Goal: Transaction & Acquisition: Purchase product/service

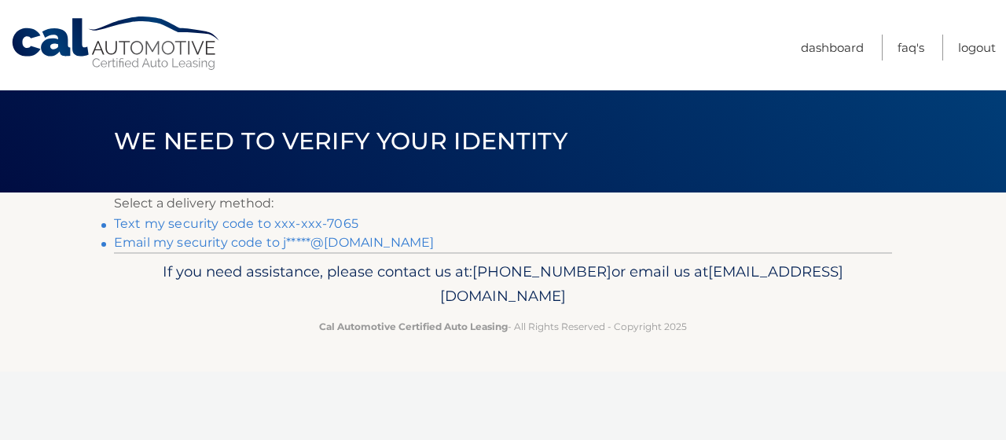
click at [199, 226] on link "Text my security code to xxx-xxx-7065" at bounding box center [236, 223] width 244 height 15
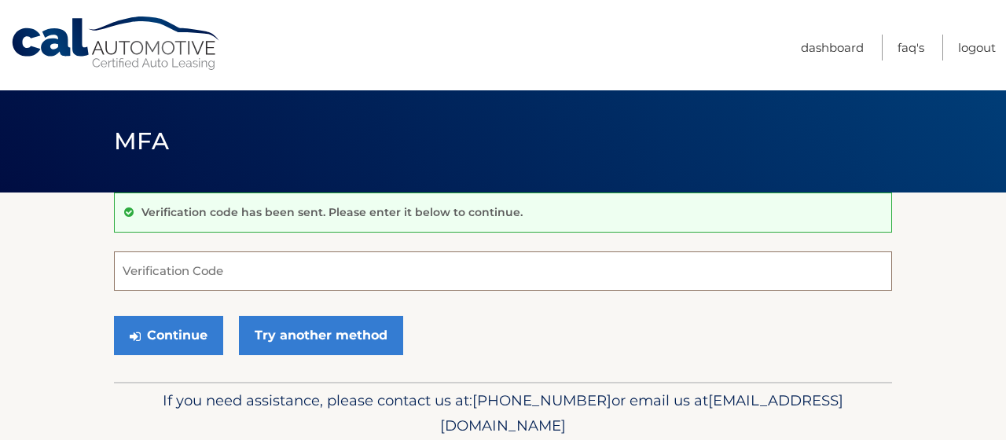
click at [167, 279] on input "Verification Code" at bounding box center [503, 270] width 778 height 39
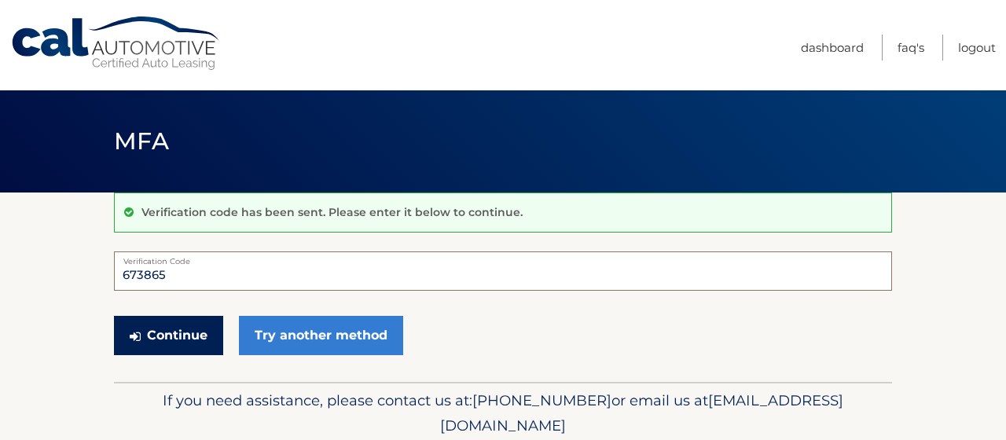
type input "673865"
click at [193, 343] on button "Continue" at bounding box center [168, 335] width 109 height 39
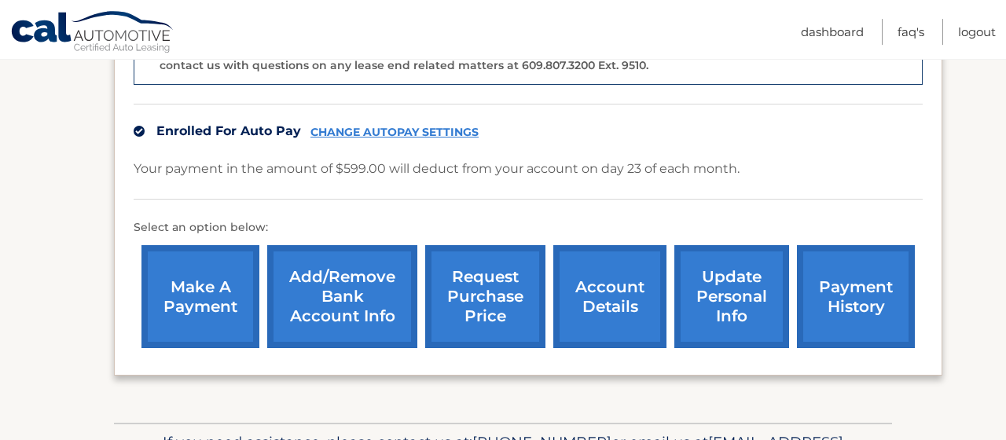
scroll to position [500, 0]
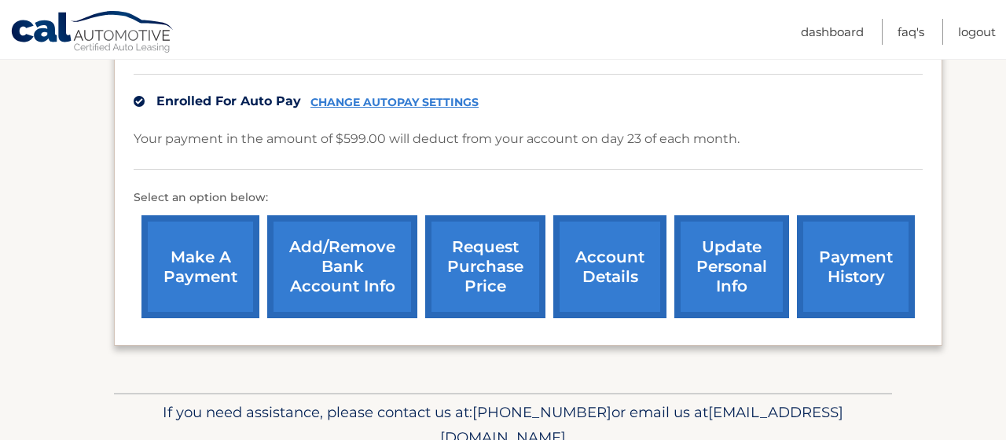
click at [187, 248] on link "make a payment" at bounding box center [200, 266] width 118 height 103
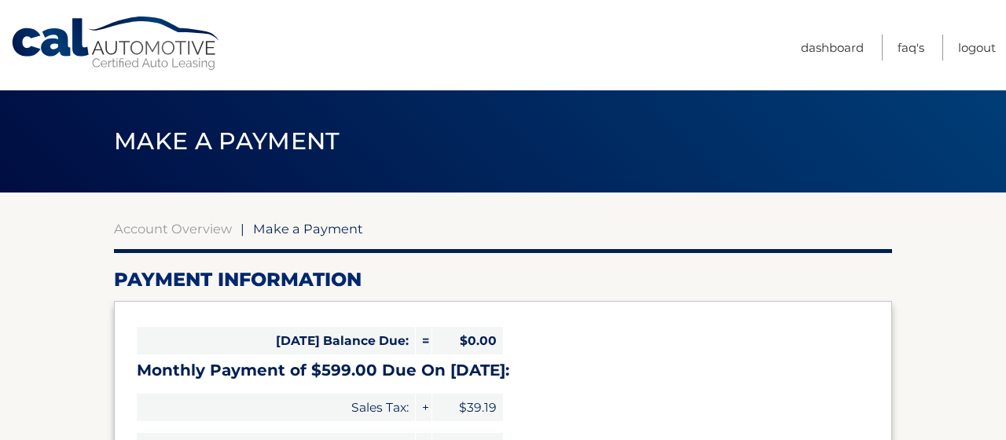
select select "MjI0NjA0NTktNDBiMS00ZjAwLTllMmQtMDVmYWQ2MzgyNmIx"
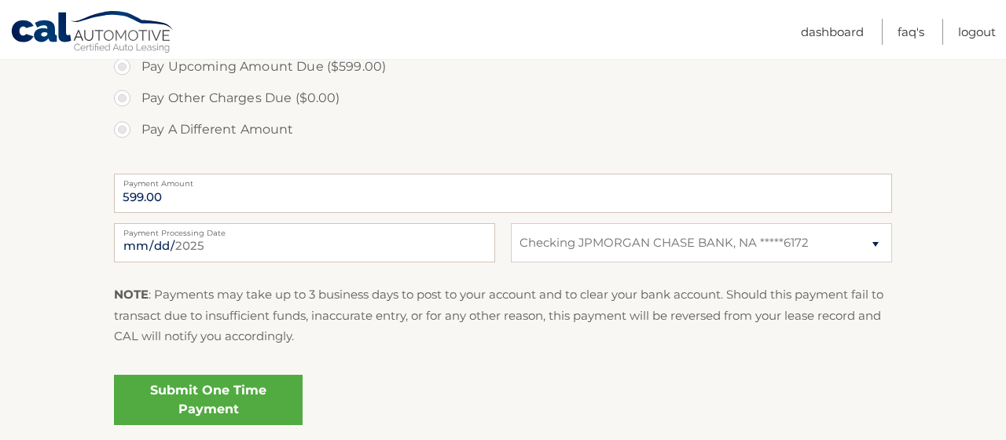
scroll to position [583, 0]
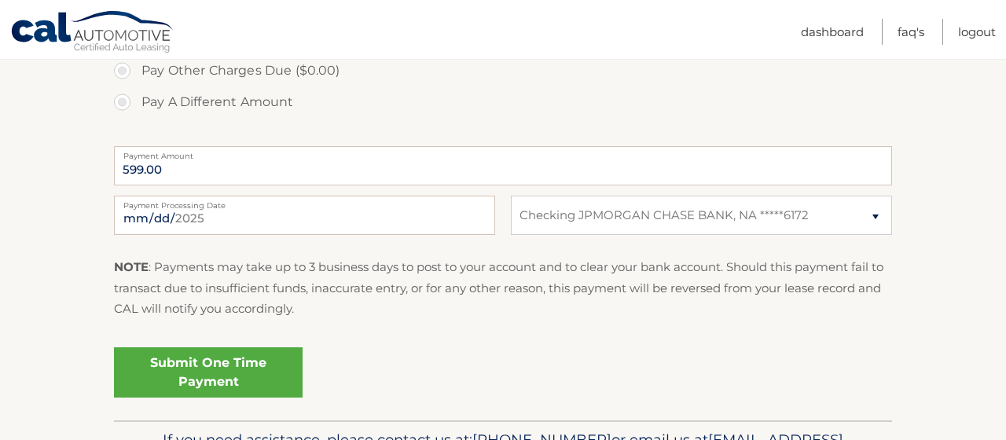
click at [38, 241] on section "Account Overview | Make a Payment Payment Information [DATE] Balance Due: = $0.…" at bounding box center [503, 14] width 1006 height 811
drag, startPoint x: 175, startPoint y: 173, endPoint x: 84, endPoint y: 183, distance: 91.7
click at [114, 183] on input "599.00" at bounding box center [503, 165] width 778 height 39
click at [163, 174] on input "599.00" at bounding box center [503, 165] width 778 height 39
drag, startPoint x: 163, startPoint y: 174, endPoint x: 102, endPoint y: 175, distance: 61.3
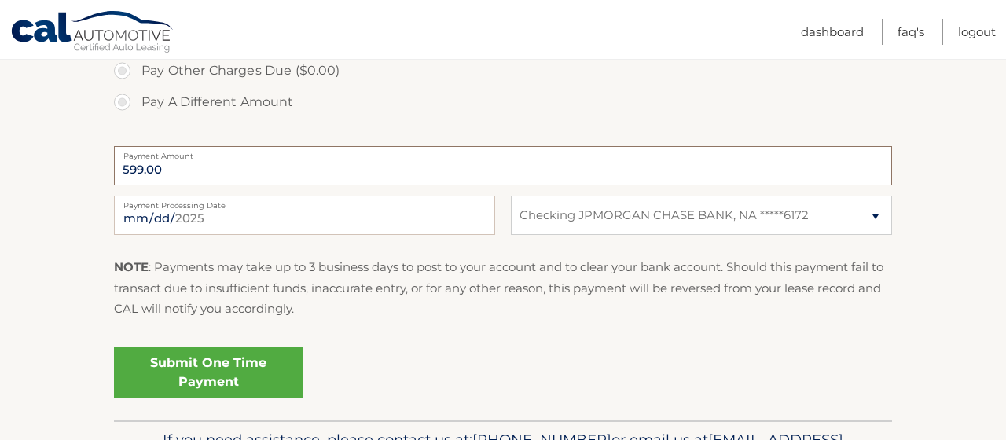
click at [114, 175] on input "599.00" at bounding box center [503, 165] width 778 height 39
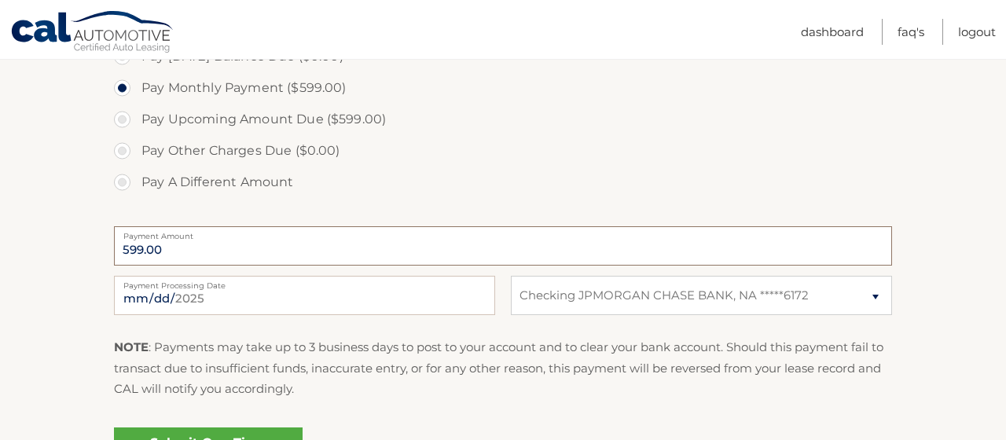
scroll to position [500, 0]
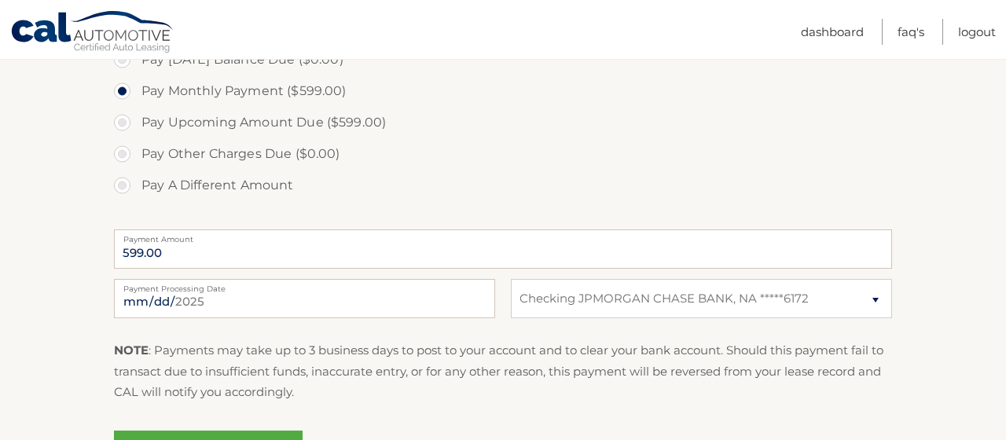
click at [123, 189] on label "Pay A Different Amount" at bounding box center [503, 185] width 778 height 31
click at [123, 189] on input "Pay A Different Amount" at bounding box center [128, 182] width 16 height 25
radio input "true"
click at [149, 251] on input "Payment Amount" at bounding box center [503, 248] width 778 height 39
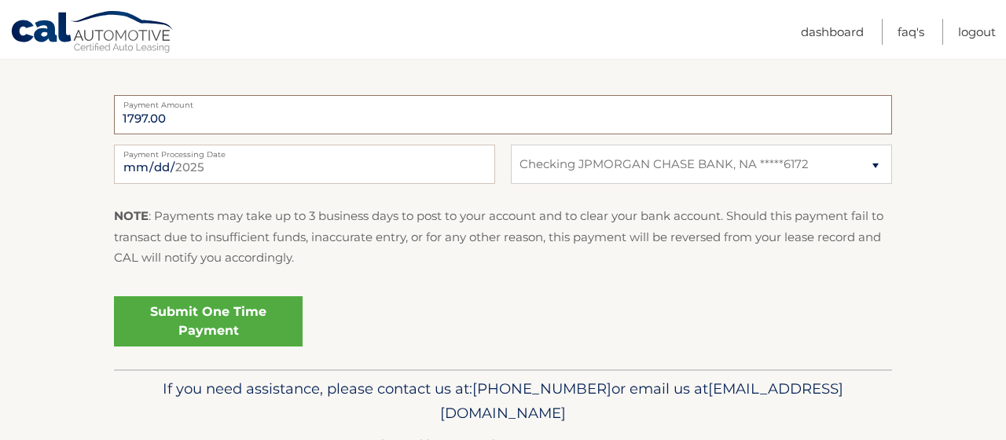
scroll to position [666, 0]
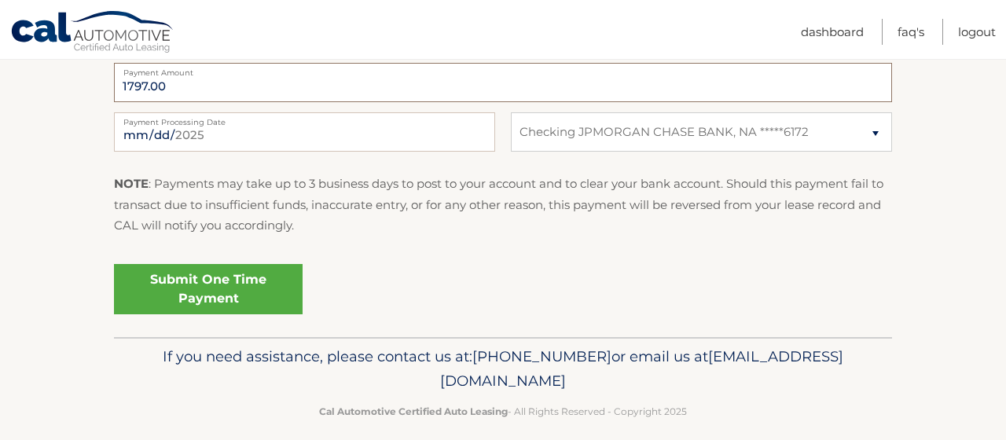
type input "1797.00"
click at [194, 284] on link "Submit One Time Payment" at bounding box center [208, 289] width 189 height 50
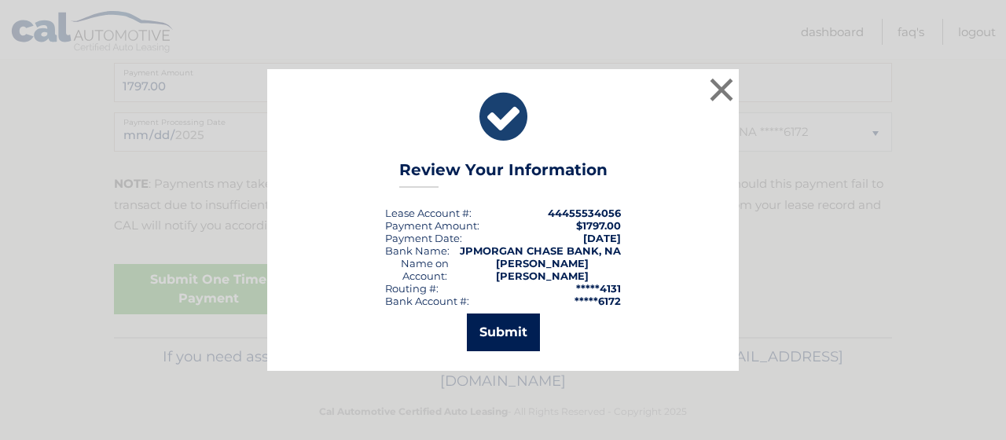
click at [501, 330] on button "Submit" at bounding box center [503, 333] width 73 height 38
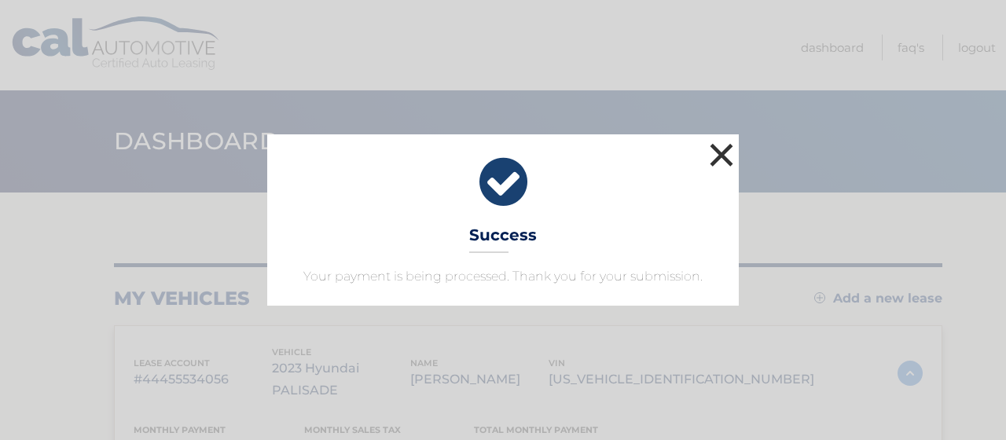
click at [723, 152] on button "×" at bounding box center [721, 154] width 31 height 31
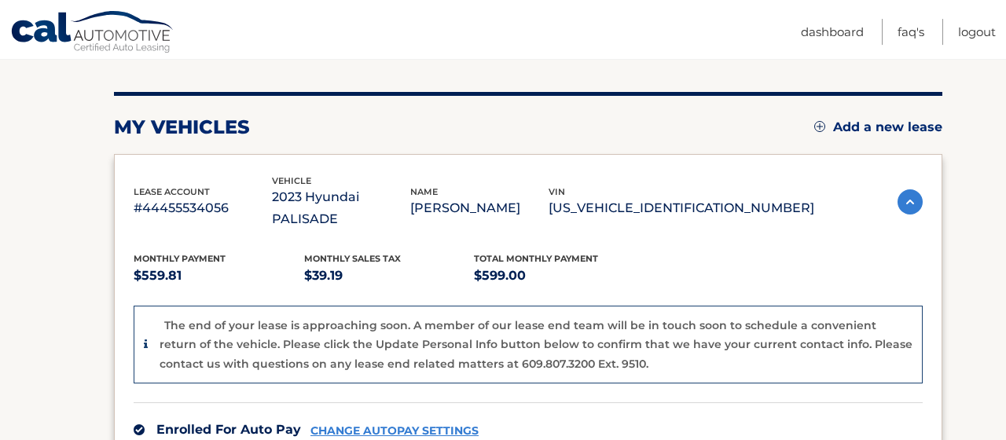
scroll to position [250, 0]
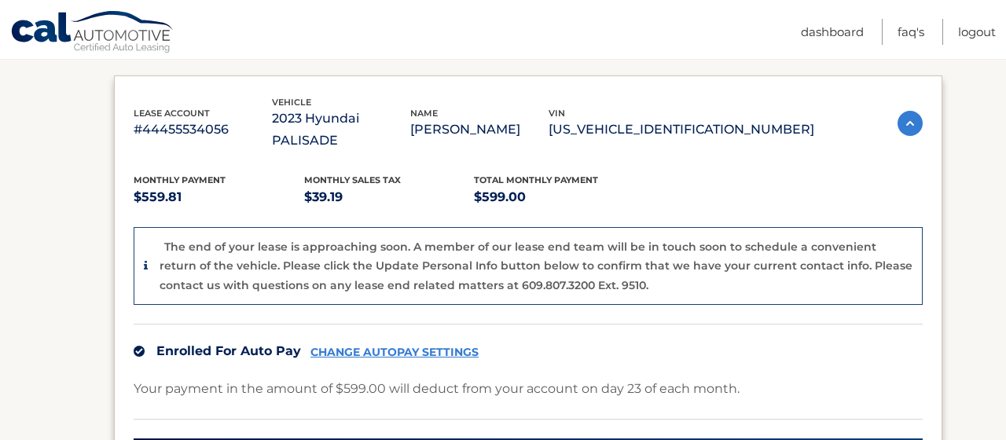
click at [409, 346] on link "CHANGE AUTOPAY SETTINGS" at bounding box center [394, 352] width 168 height 13
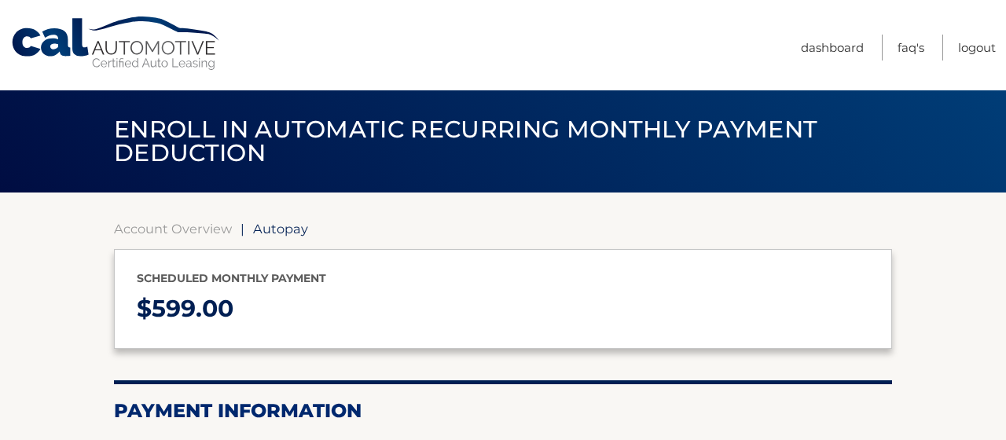
select select "MjI0NjA0NTktNDBiMS00ZjAwLTllMmQtMDVmYWQ2MzgyNmIx"
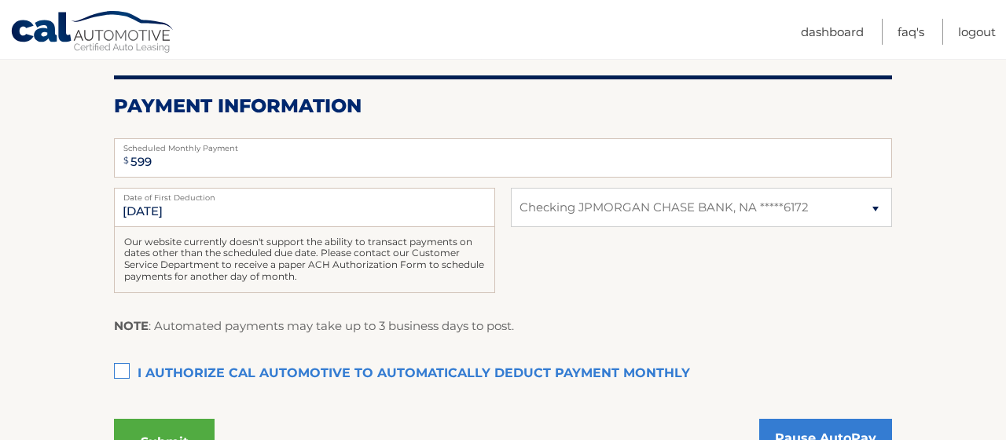
scroll to position [250, 0]
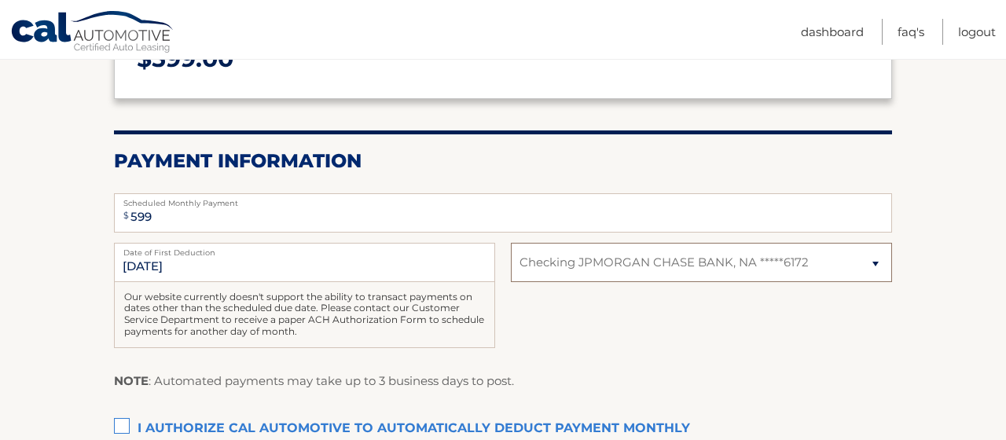
click at [511, 243] on select "Select Bank Account Checking JPMORGAN CHASE BANK, NA *****6172" at bounding box center [701, 262] width 381 height 39
drag, startPoint x: 607, startPoint y: 260, endPoint x: 58, endPoint y: 278, distance: 549.6
click at [58, 278] on section "Account Overview | Autopay Scheduled monthly payment $ 599.00 Payment Informati…" at bounding box center [503, 243] width 1006 height 601
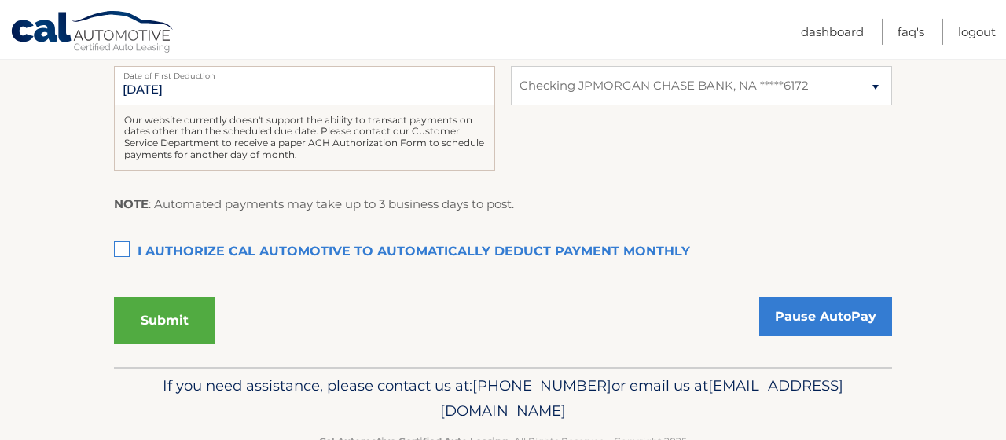
scroll to position [472, 0]
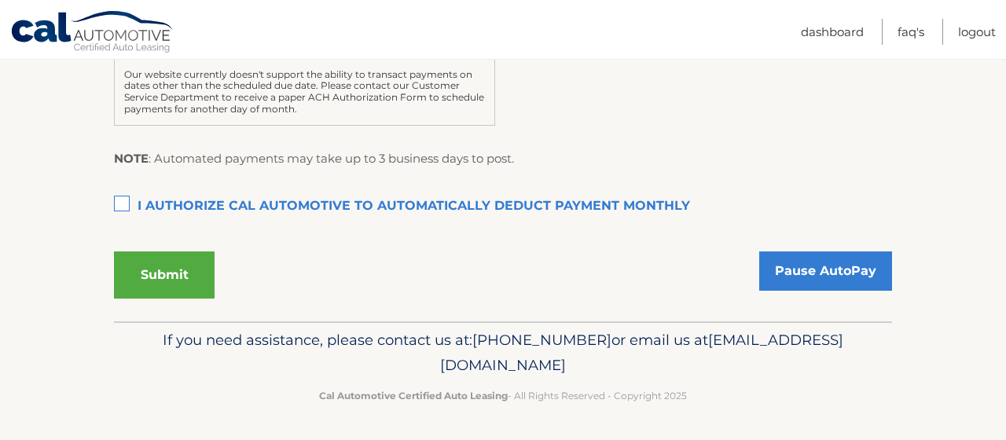
drag, startPoint x: 420, startPoint y: 402, endPoint x: 721, endPoint y: 408, distance: 301.0
click at [721, 408] on div "If you need assistance, please contact us at: 609-807-3200 or email us at Custo…" at bounding box center [503, 365] width 778 height 88
click at [174, 375] on p "If you need assistance, please contact us at: 609-807-3200 or email us at Custo…" at bounding box center [503, 353] width 758 height 50
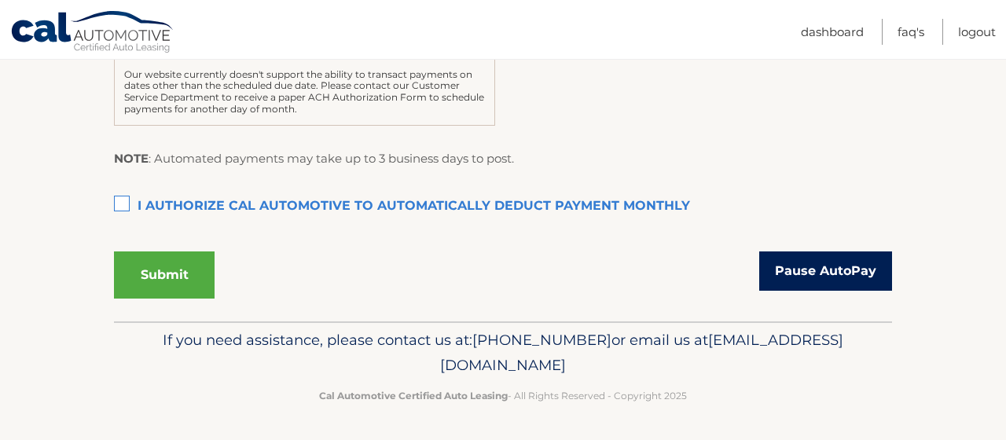
click at [835, 269] on link "Pause AutoPay" at bounding box center [825, 270] width 133 height 39
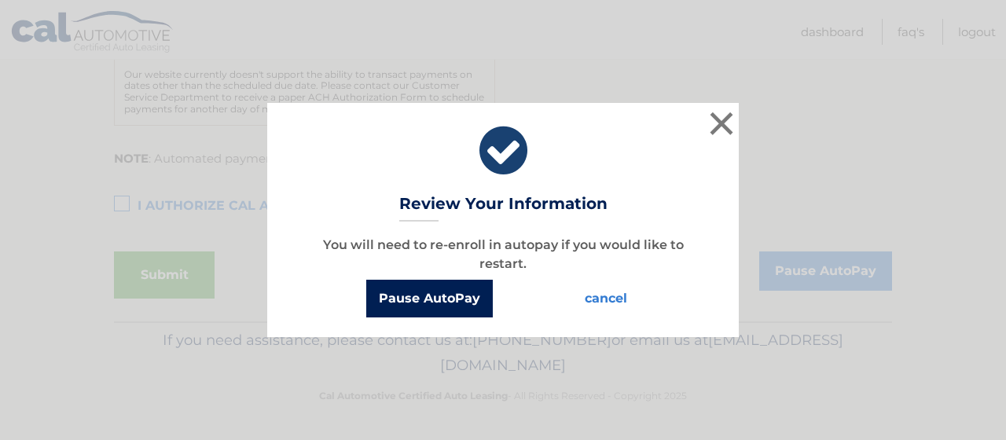
click at [424, 296] on button "Pause AutoPay" at bounding box center [429, 299] width 127 height 38
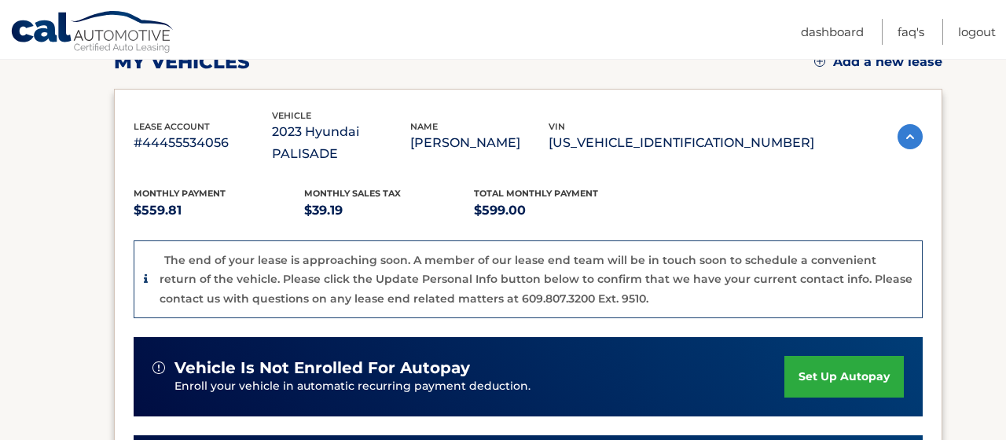
scroll to position [250, 0]
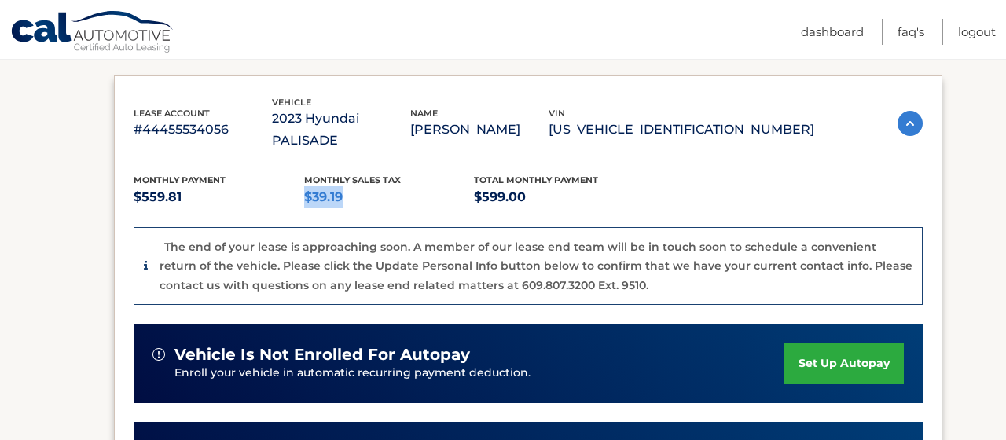
drag, startPoint x: 340, startPoint y: 171, endPoint x: 294, endPoint y: 174, distance: 46.5
click at [304, 186] on p "$39.19" at bounding box center [389, 197] width 171 height 22
drag, startPoint x: 554, startPoint y: 260, endPoint x: 626, endPoint y: 268, distance: 72.7
click at [626, 268] on p "The end of your lease is approaching soon. A member of our lease end team will …" at bounding box center [536, 266] width 753 height 53
click at [560, 249] on p "The end of your lease is approaching soon. A member of our lease end team will …" at bounding box center [536, 266] width 753 height 53
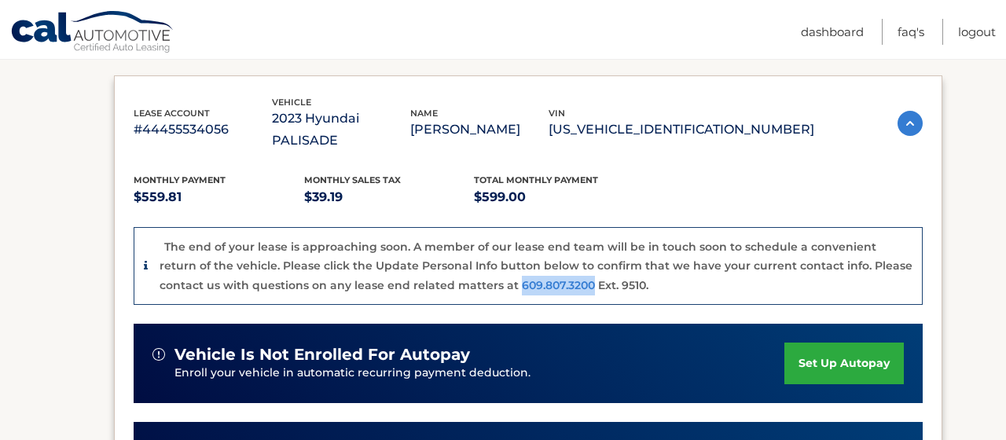
drag, startPoint x: 552, startPoint y: 263, endPoint x: 624, endPoint y: 265, distance: 71.5
click at [624, 265] on p "The end of your lease is approaching soon. A member of our lease end team will …" at bounding box center [536, 266] width 753 height 53
click at [510, 266] on p "The end of your lease is approaching soon. A member of our lease end team will …" at bounding box center [536, 266] width 753 height 53
drag, startPoint x: 657, startPoint y: 262, endPoint x: 677, endPoint y: 262, distance: 20.4
click at [677, 262] on p "The end of your lease is approaching soon. A member of our lease end team will …" at bounding box center [536, 266] width 753 height 53
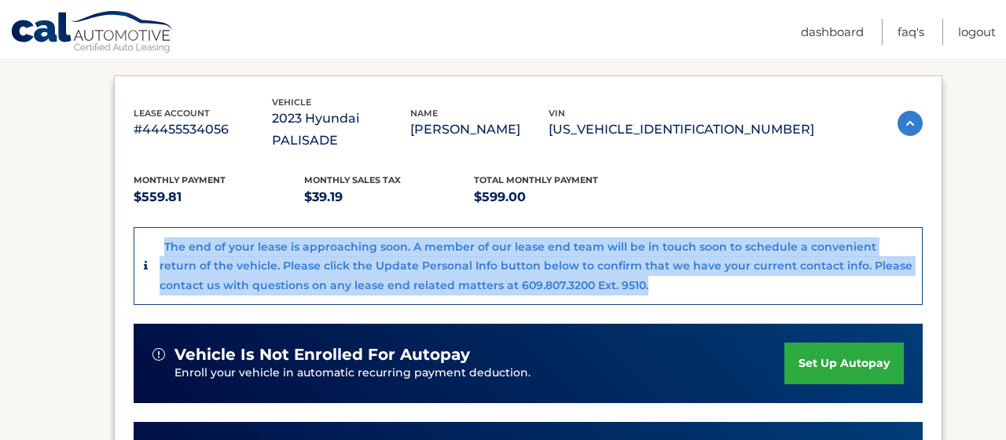
drag, startPoint x: 694, startPoint y: 259, endPoint x: 161, endPoint y: 220, distance: 534.2
click at [161, 237] on div "The end of your lease is approaching soon. A member of our lease end team will …" at bounding box center [536, 266] width 753 height 58
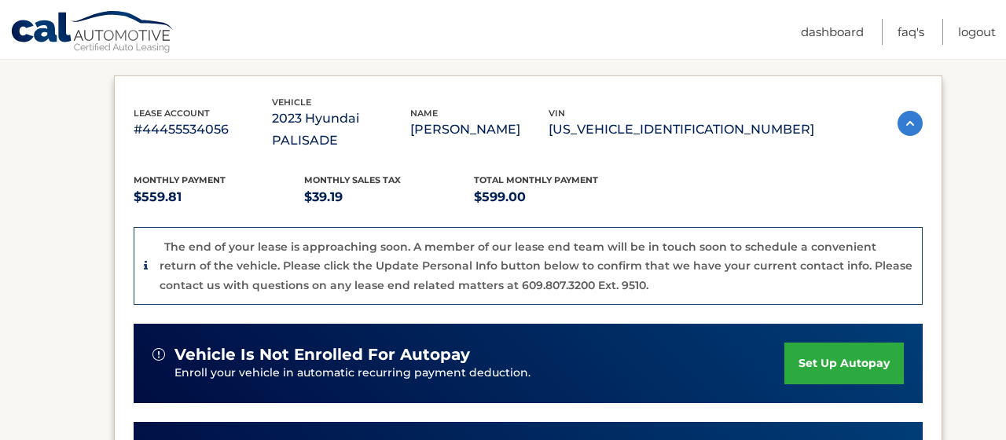
click at [98, 241] on section "my vehicles Add a new lease lease account #44455534056 vehicle 2023 Hyundai PAL…" at bounding box center [503, 338] width 1006 height 790
